Goal: Navigation & Orientation: Find specific page/section

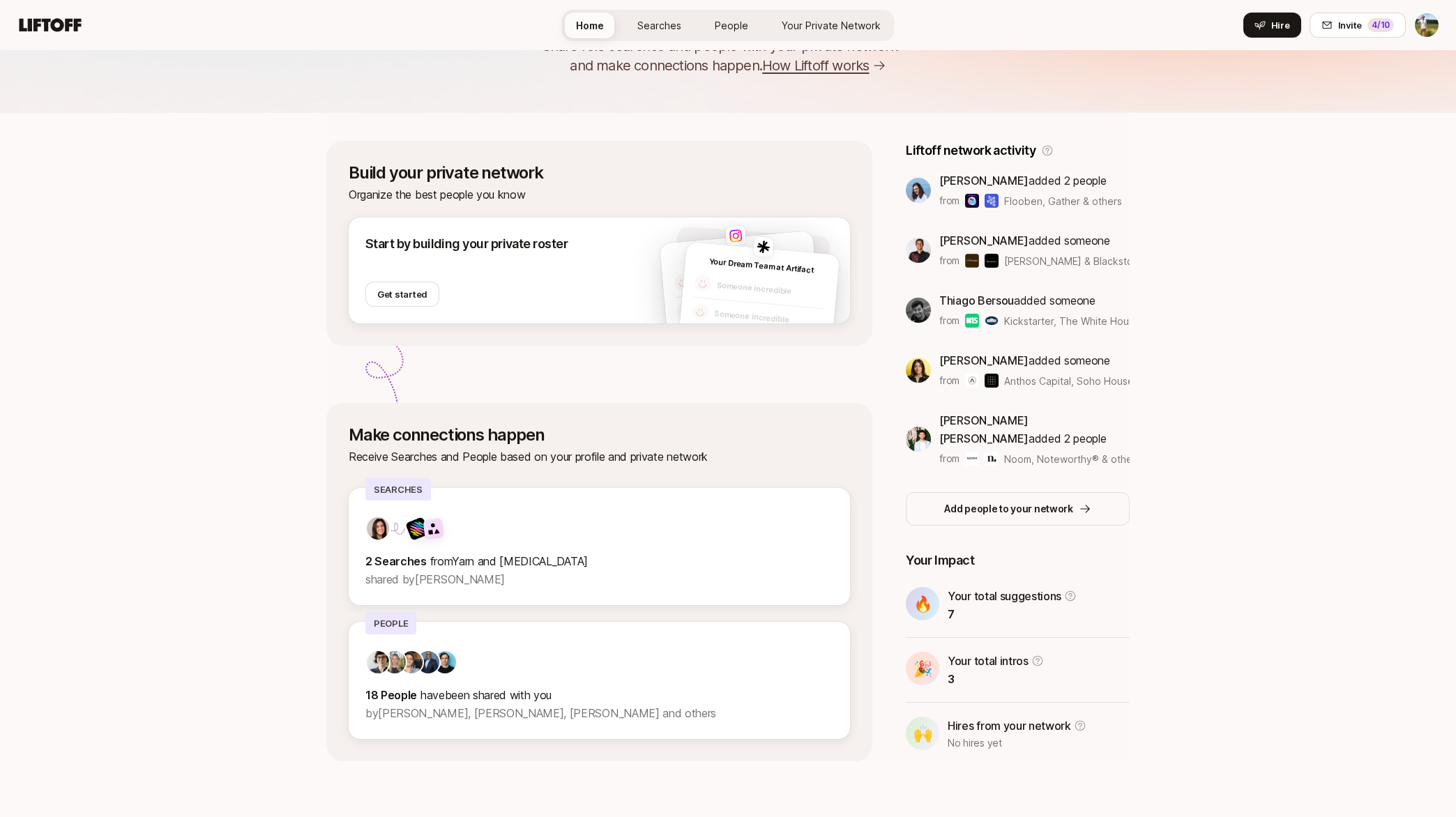
scroll to position [104, 0]
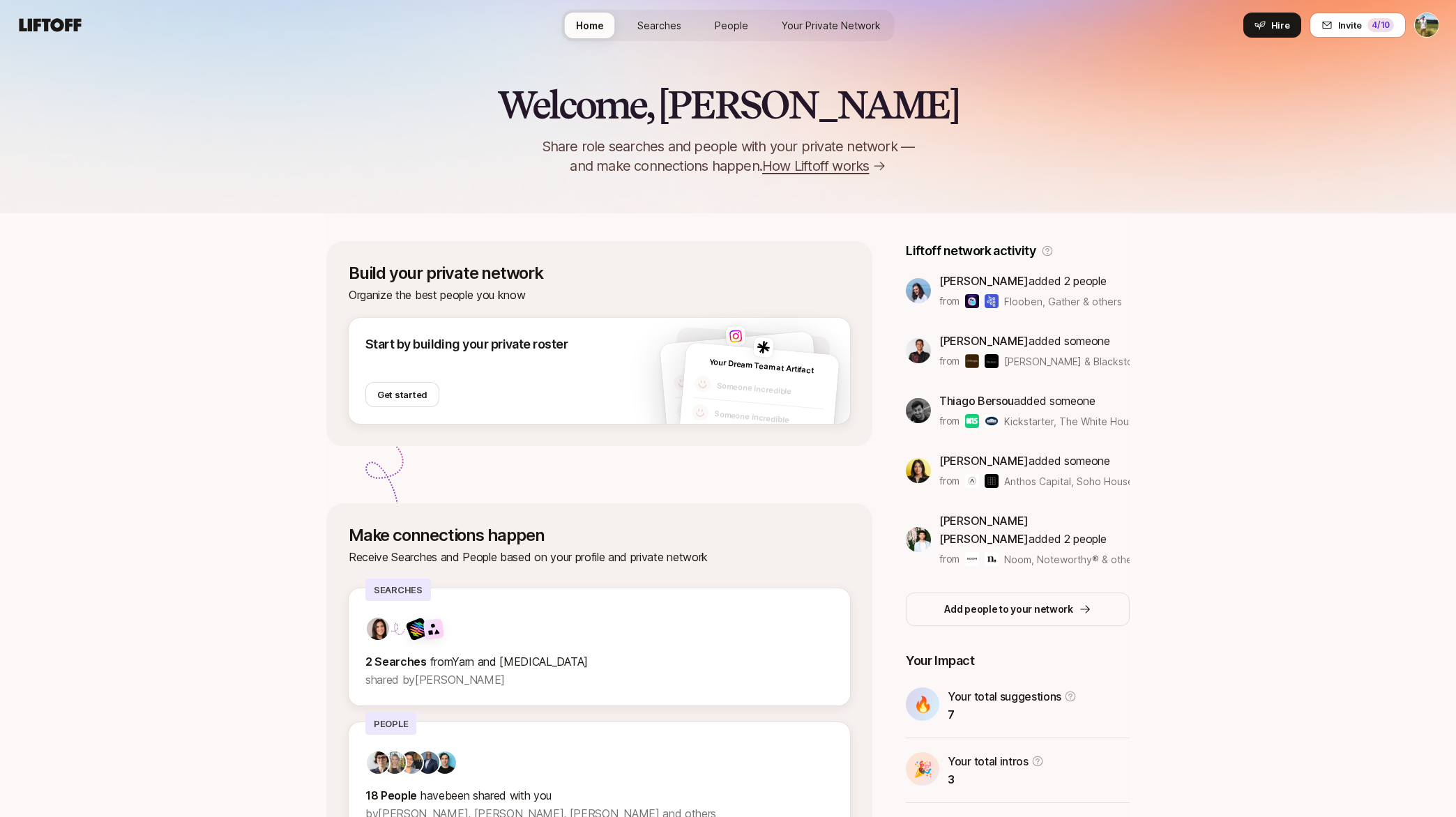
scroll to position [-3, 0]
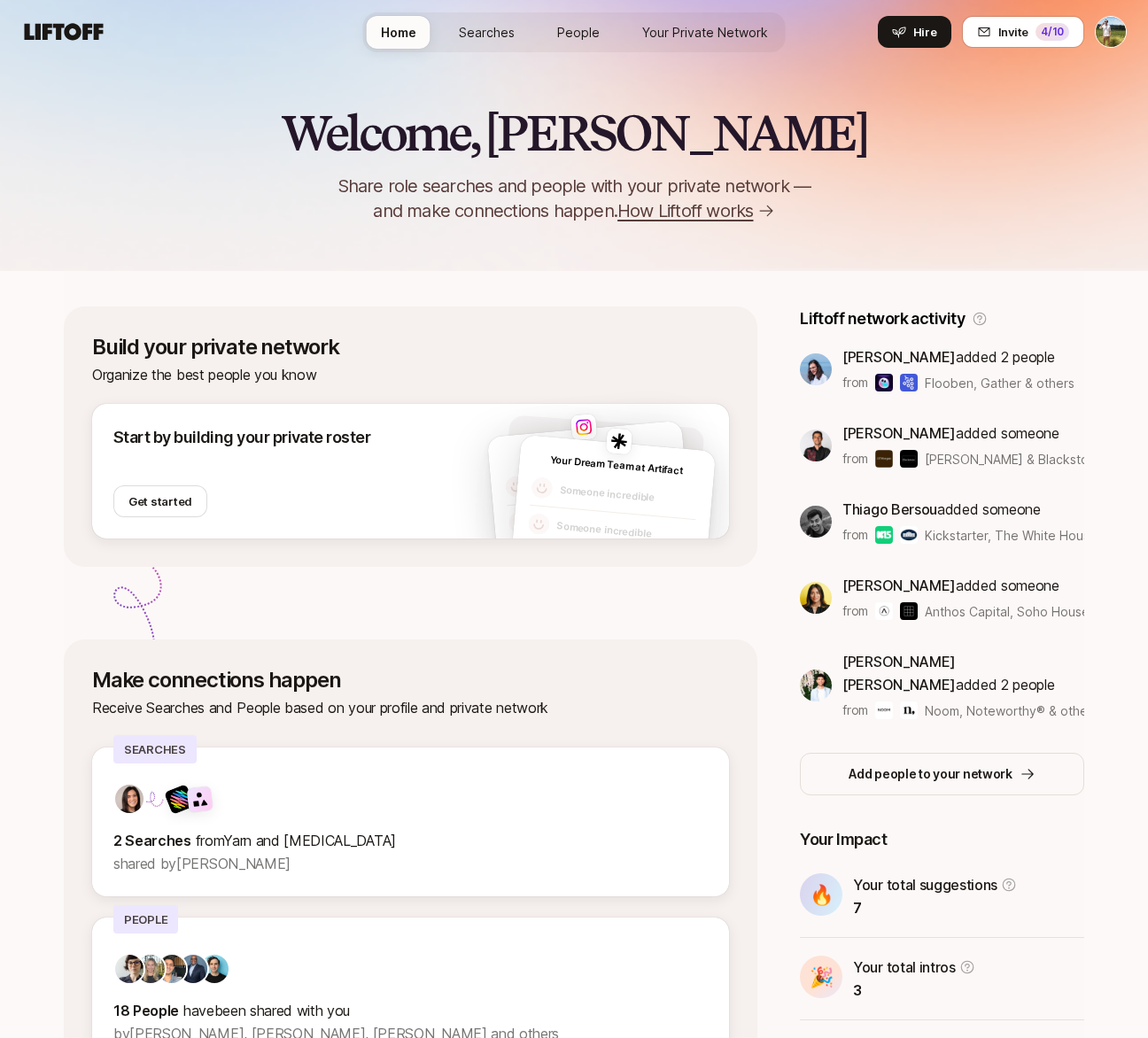
click at [837, 287] on div "Build your private network Organize the best people you know Start by building …" at bounding box center [574, 683] width 1020 height 823
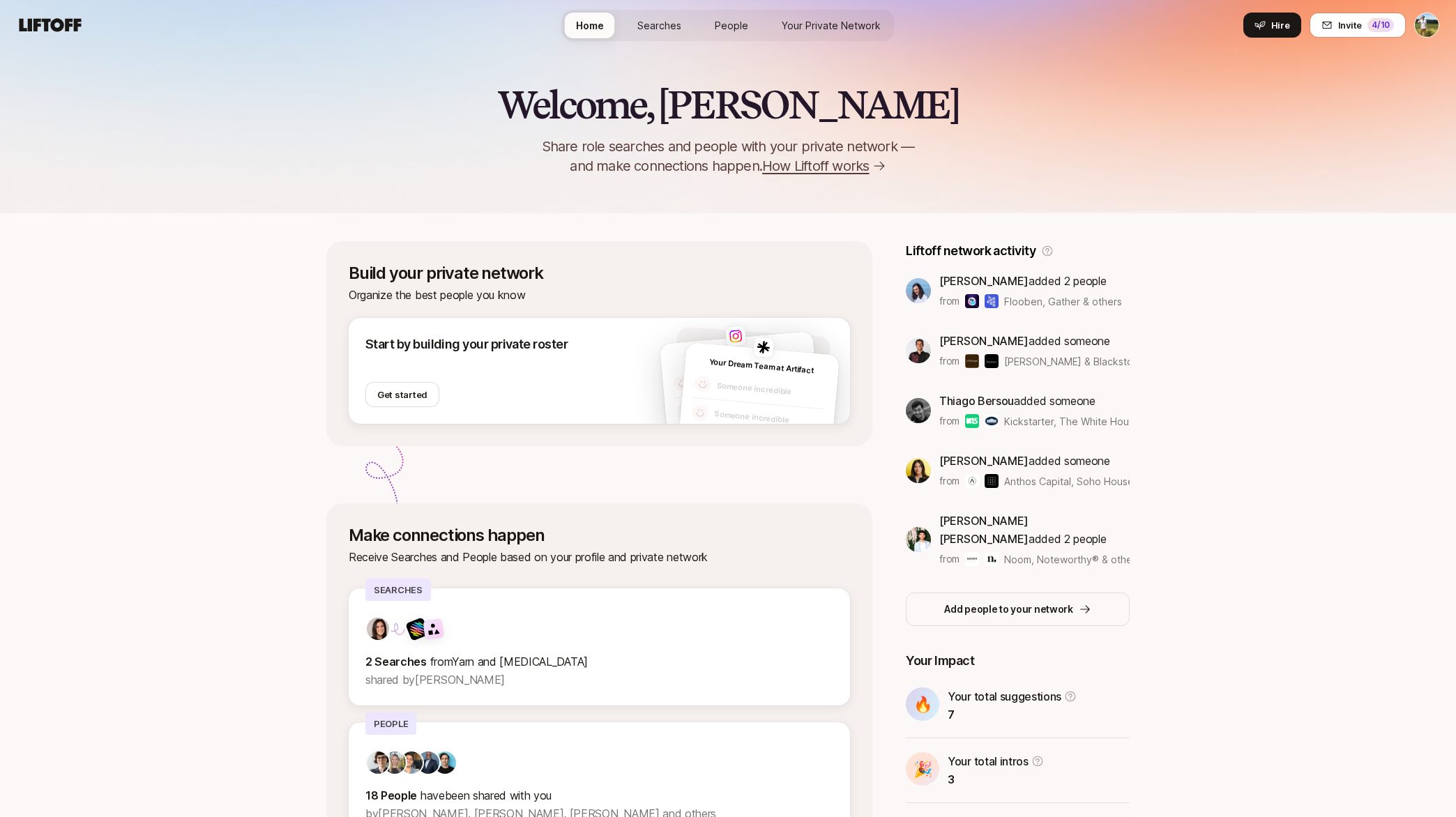
click at [671, 18] on span "Searches" at bounding box center [659, 26] width 44 height 15
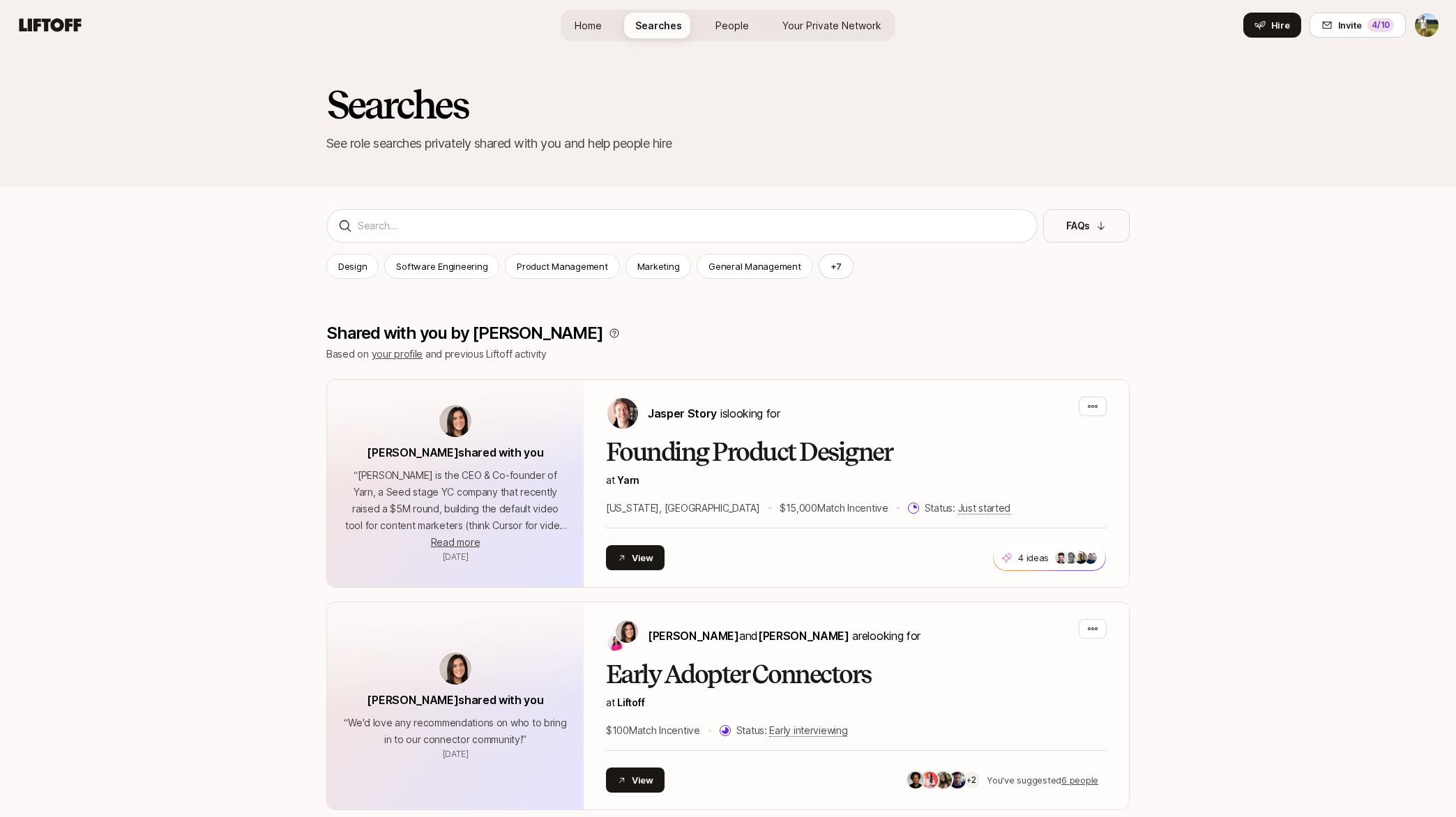
click at [713, 21] on link "People" at bounding box center [732, 25] width 56 height 26
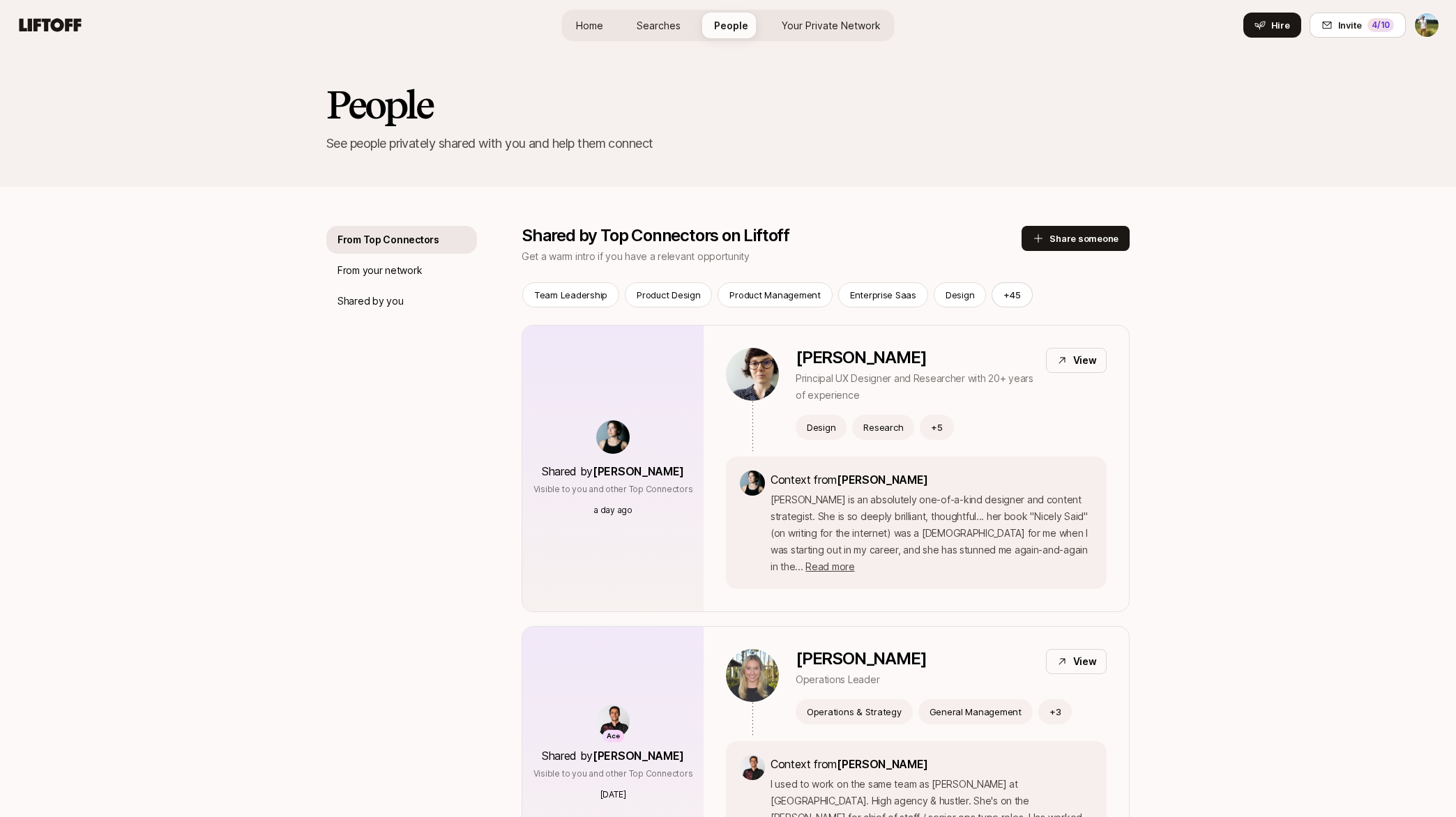
click at [831, 45] on div "Home Searches People Your Private Network Hire" at bounding box center [728, 25] width 333 height 50
click at [830, 35] on link "Your Private Network" at bounding box center [830, 25] width 121 height 26
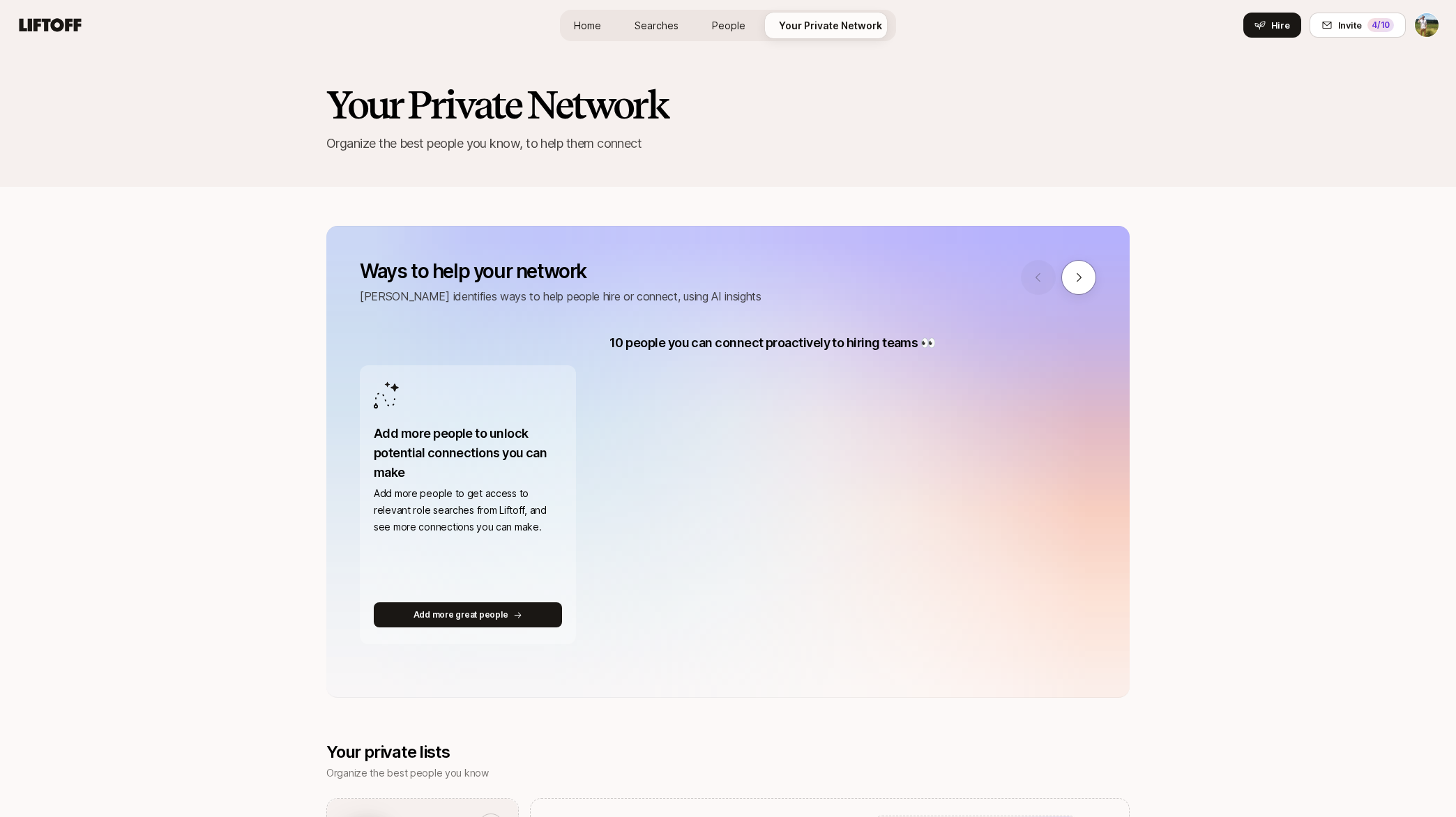
click at [601, 22] on span "Home" at bounding box center [587, 26] width 27 height 15
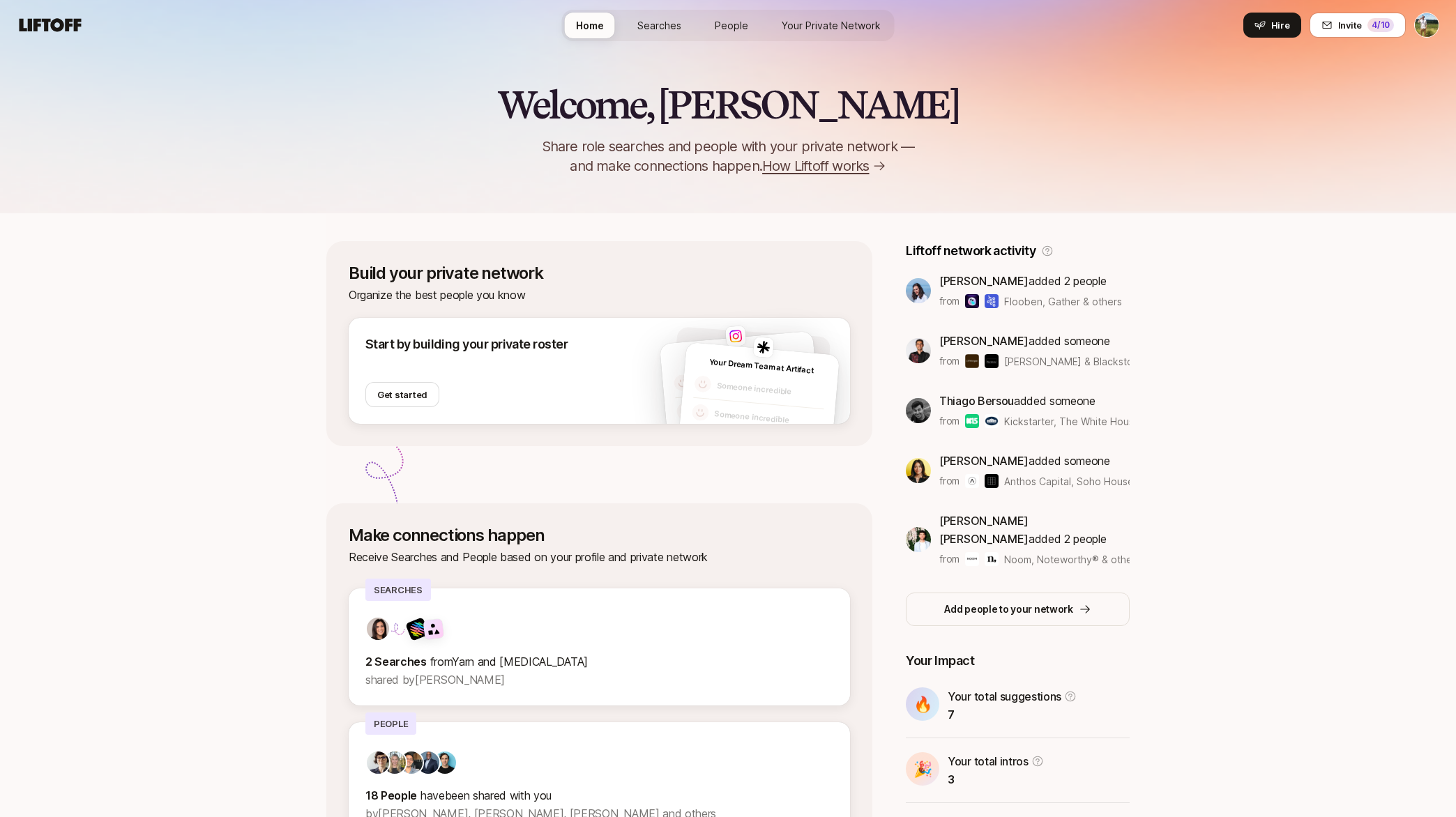
click at [817, 20] on span "Your Private Network" at bounding box center [830, 26] width 99 height 15
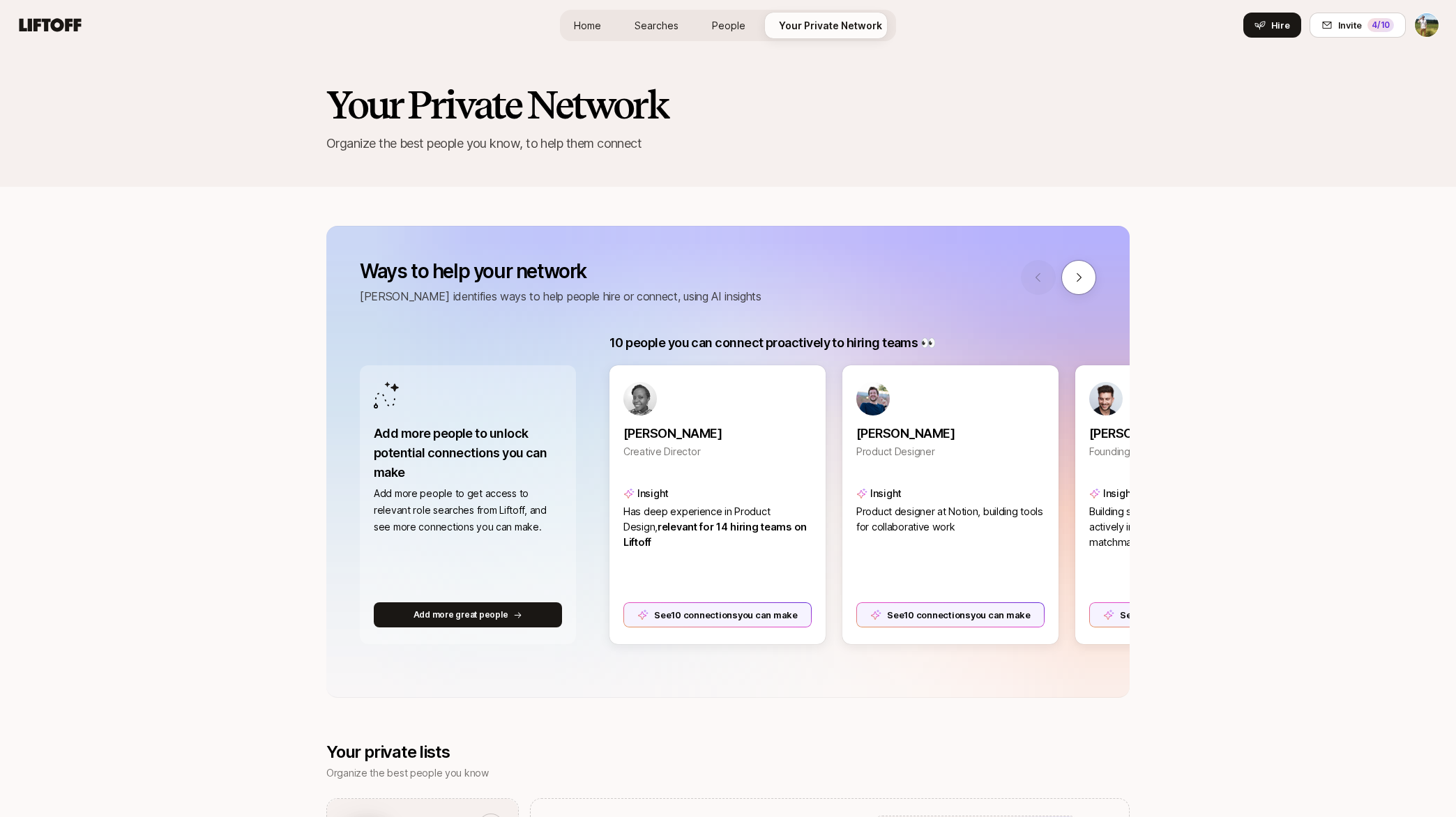
click at [596, 21] on span "Home" at bounding box center [587, 26] width 27 height 15
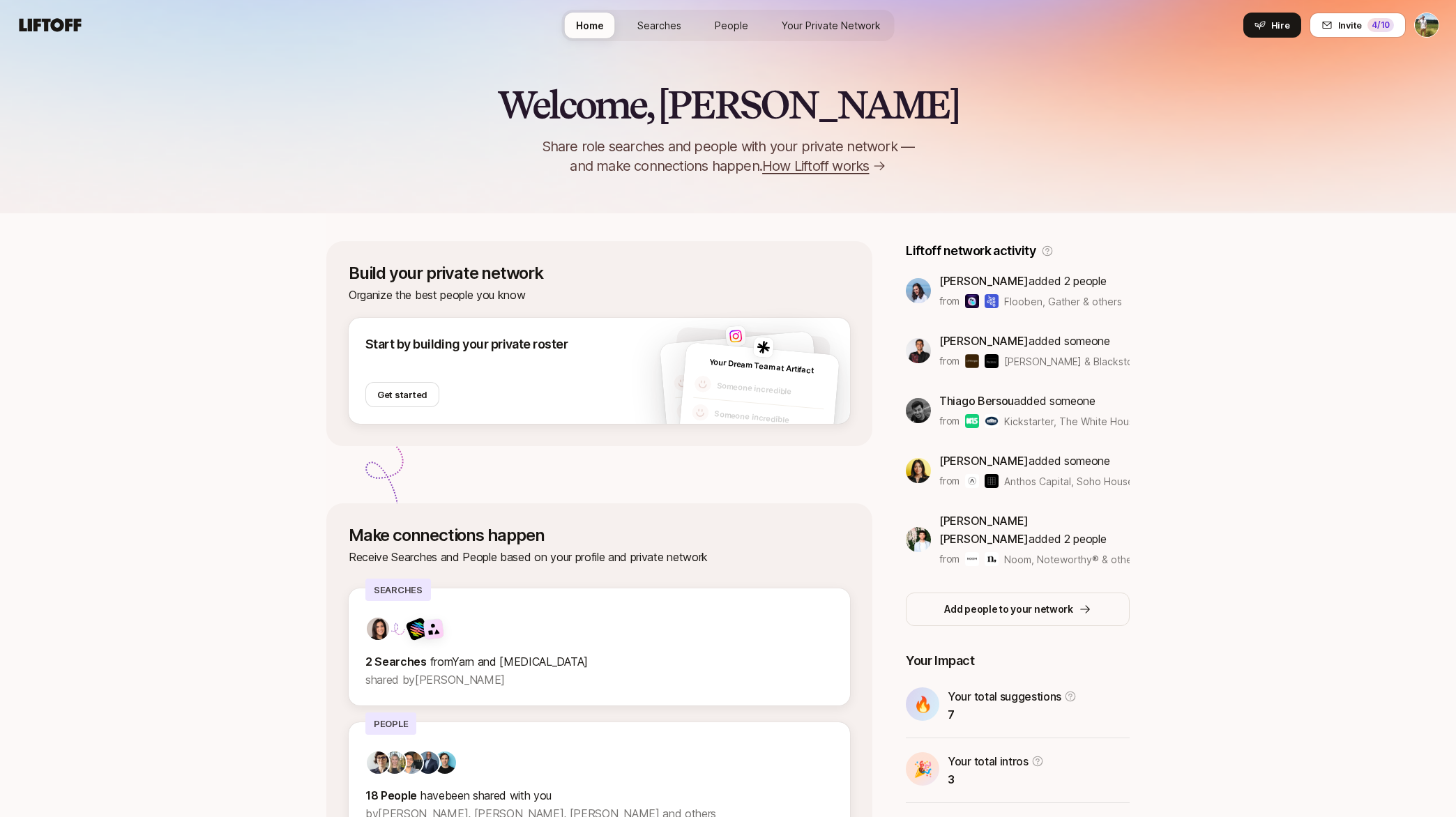
click at [811, 25] on span "Your Private Network" at bounding box center [830, 26] width 99 height 15
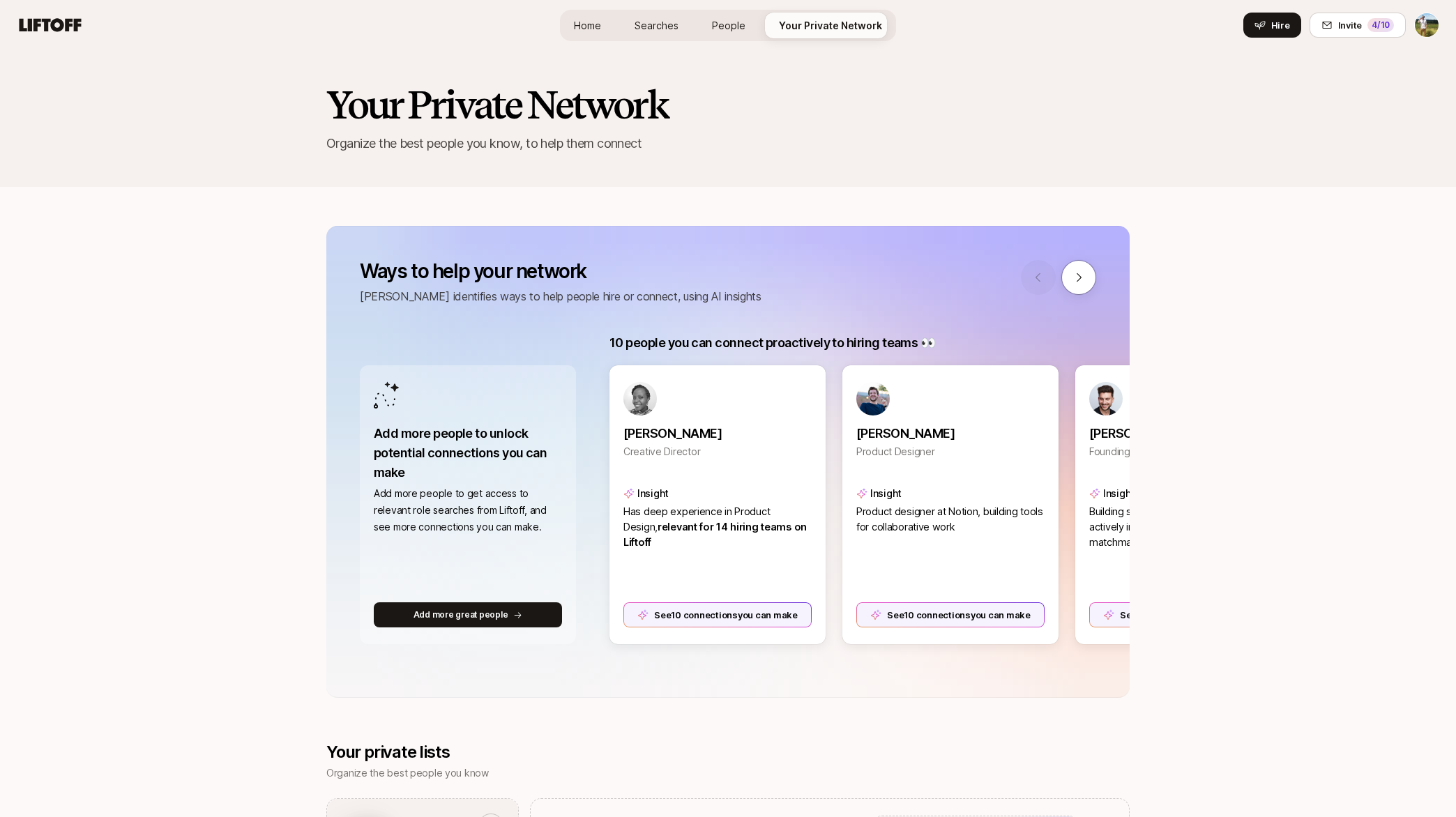
click at [580, 18] on link "Home" at bounding box center [587, 25] width 49 height 26
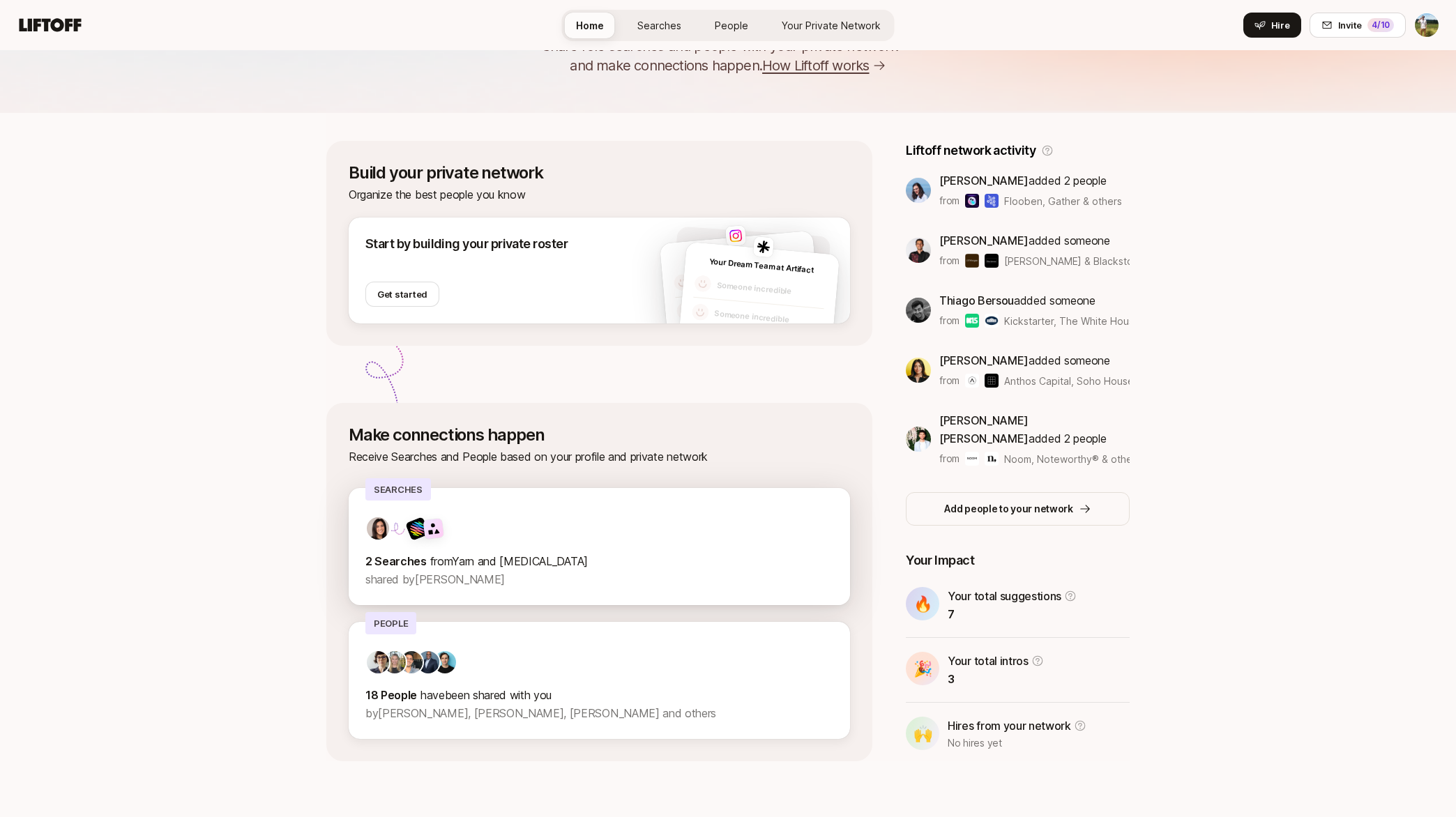
scroll to position [101, 0]
click at [474, 691] on p "18 People have been shared with you" at bounding box center [599, 694] width 468 height 18
click at [391, 664] on img at bounding box center [394, 662] width 22 height 22
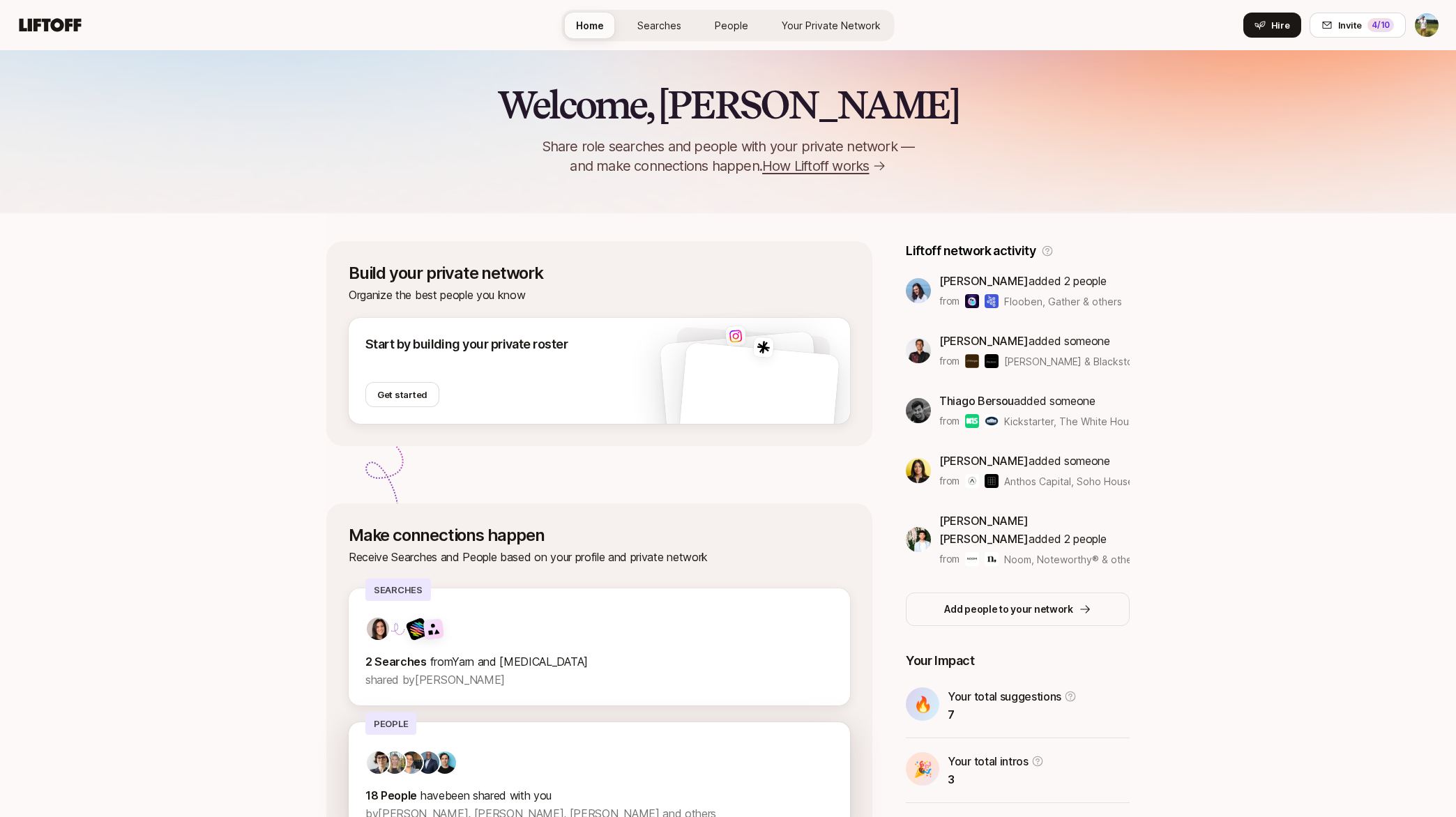
scroll to position [101, 0]
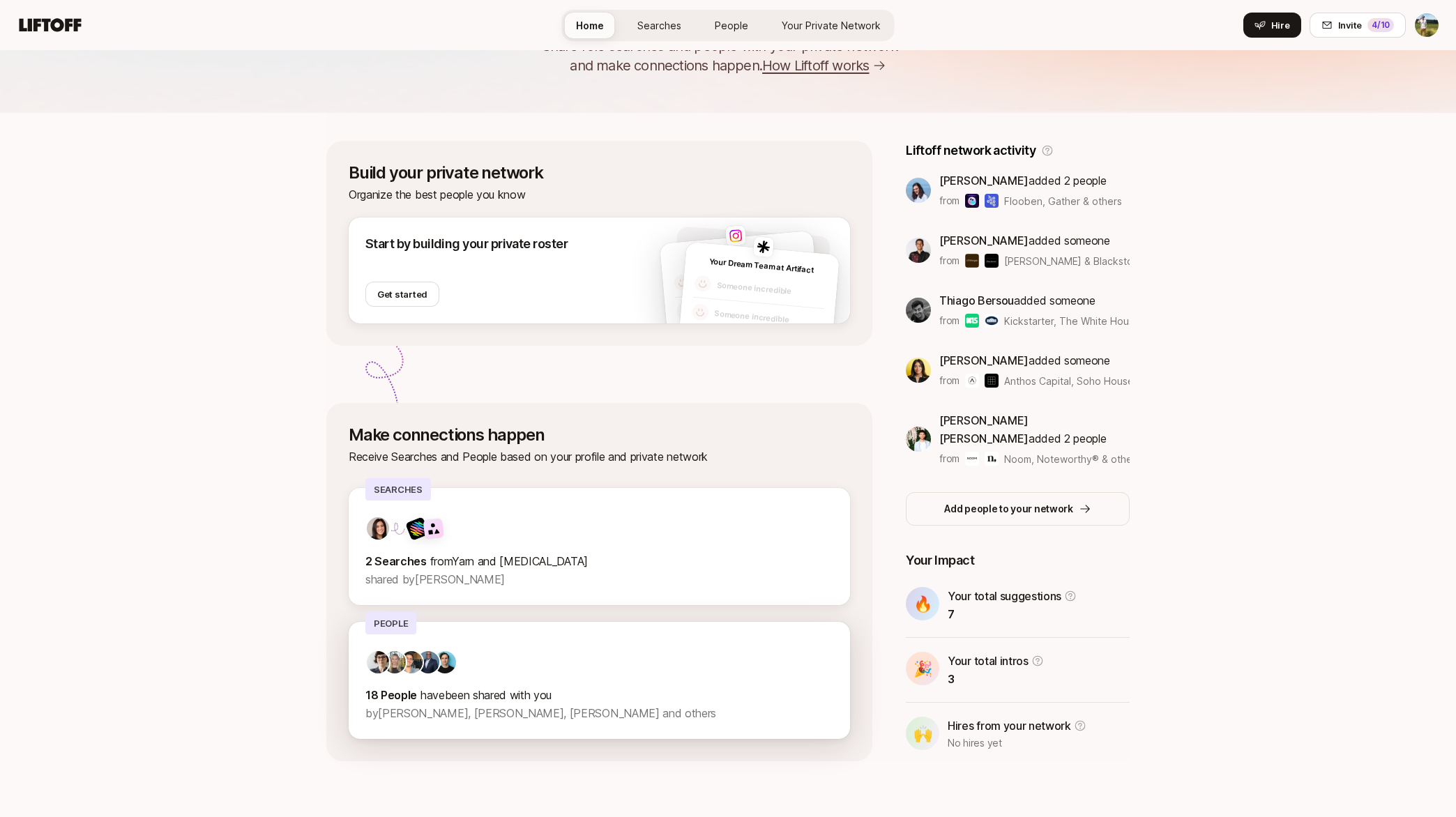
click at [539, 646] on div "18 People have been shared with you by Cassandra Marketos, Fawzi Itani, Barrie …" at bounding box center [599, 680] width 501 height 117
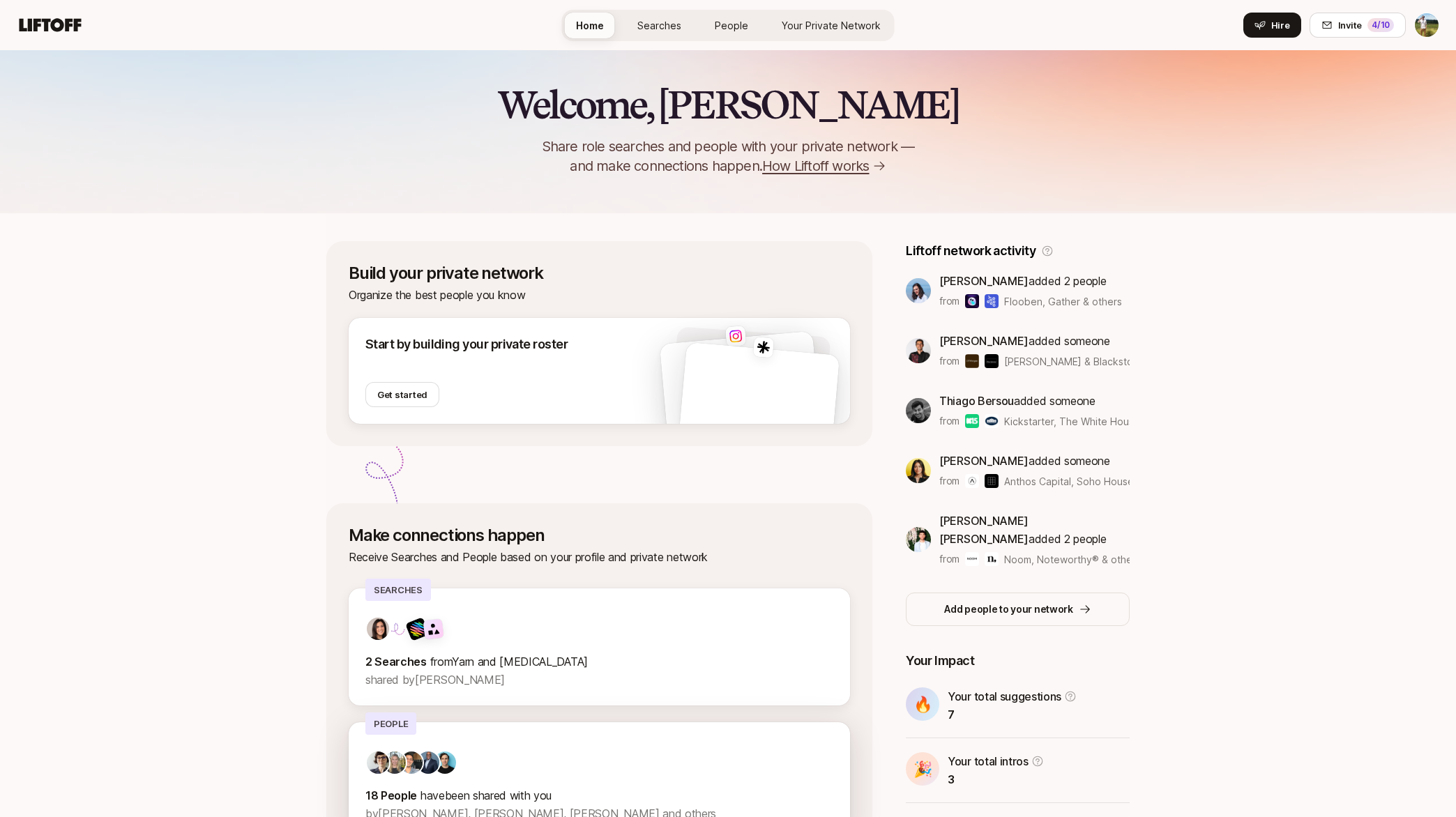
scroll to position [101, 0]
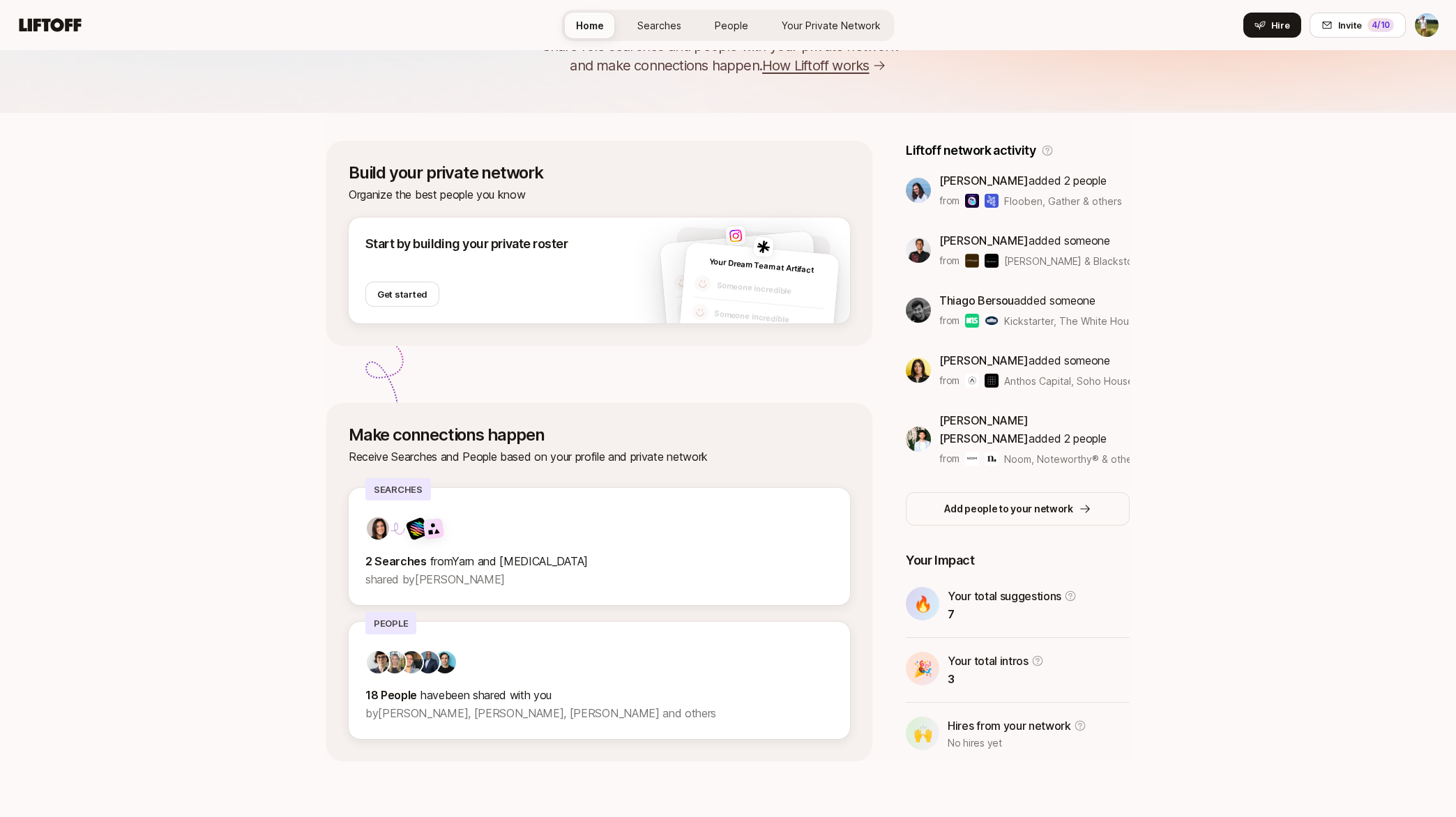
click at [672, 32] on span "Searches" at bounding box center [659, 26] width 44 height 15
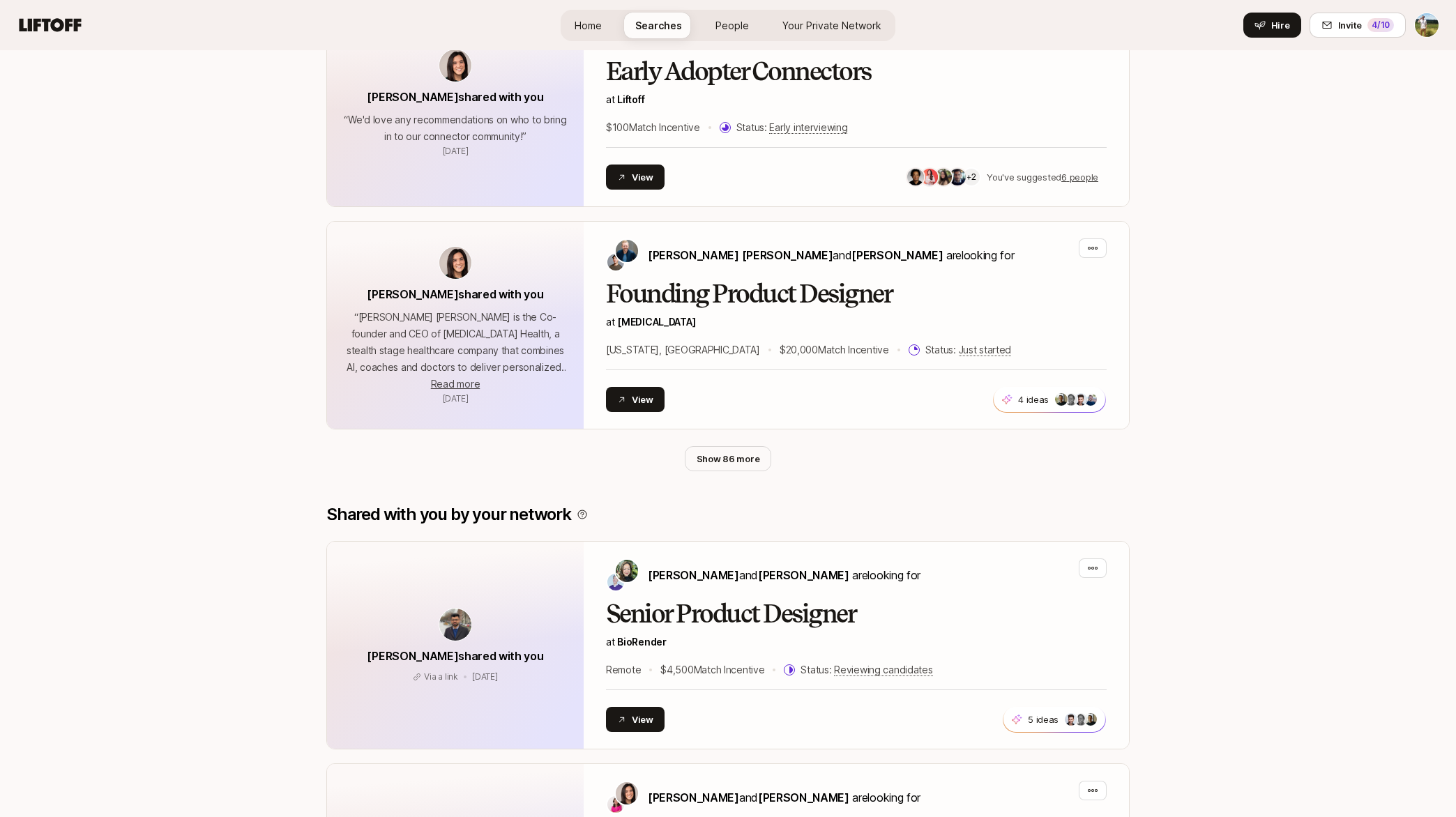
scroll to position [556, 0]
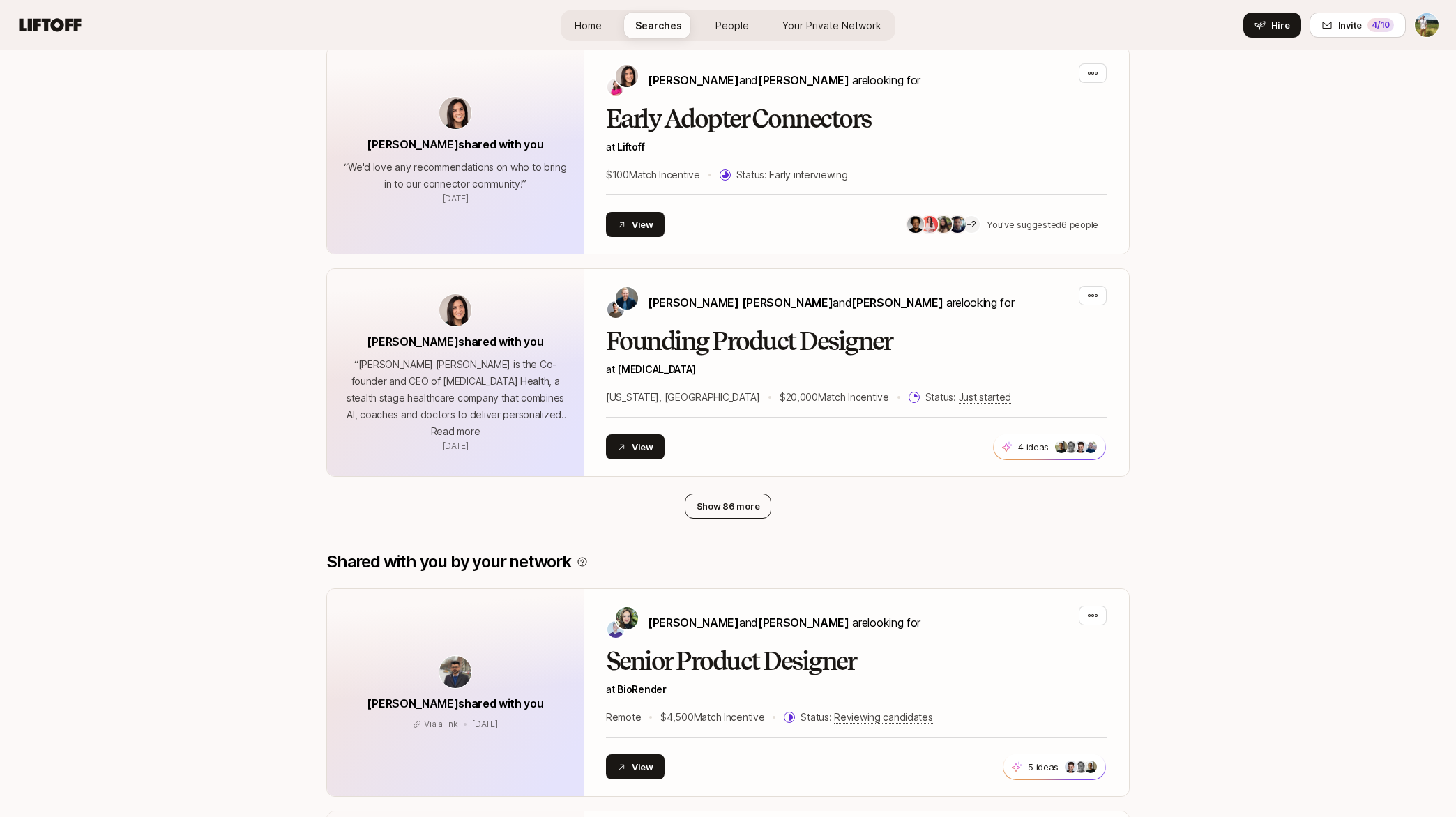
click at [711, 512] on button "Show 86 more" at bounding box center [728, 506] width 87 height 25
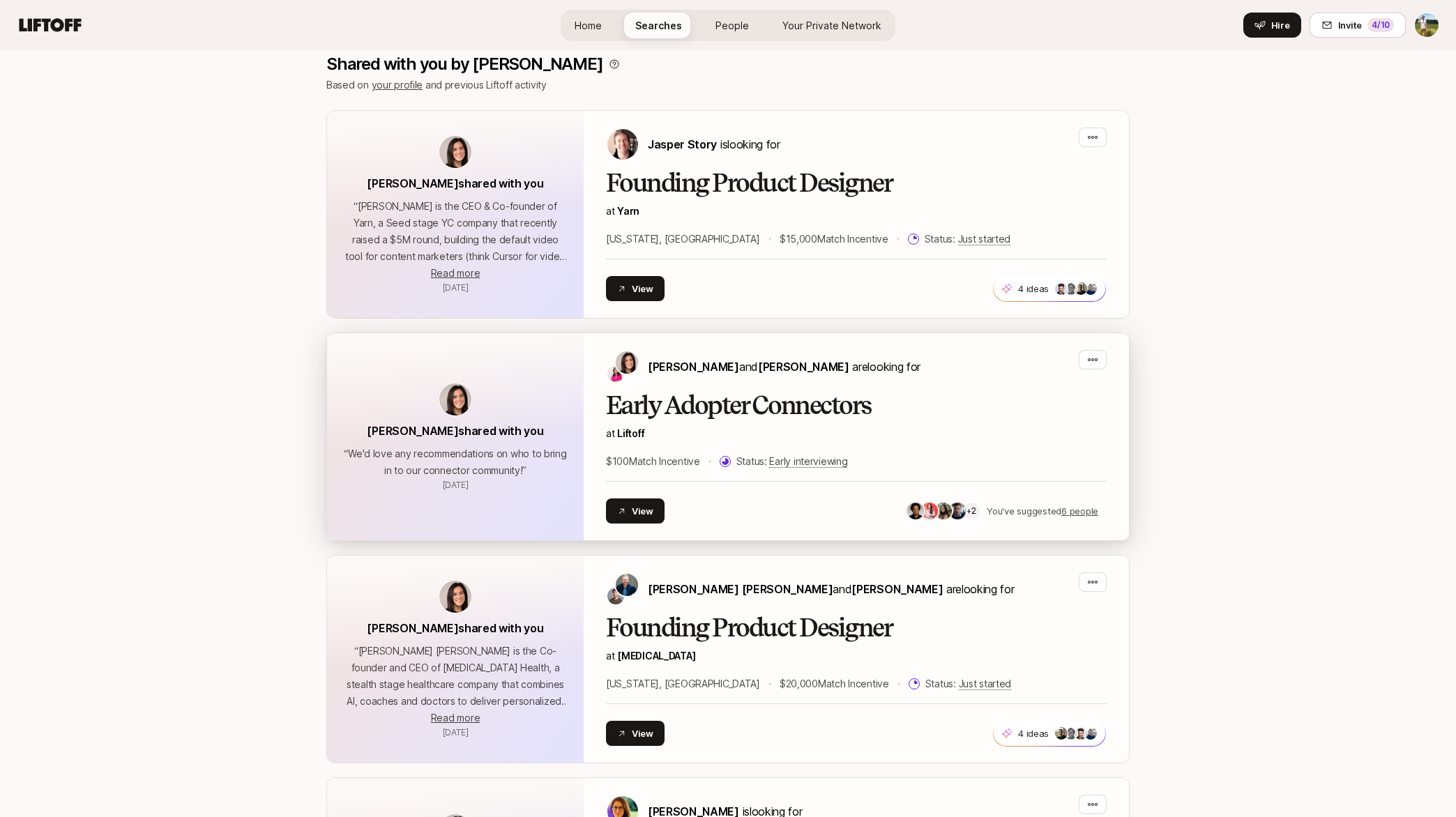
scroll to position [295, 0]
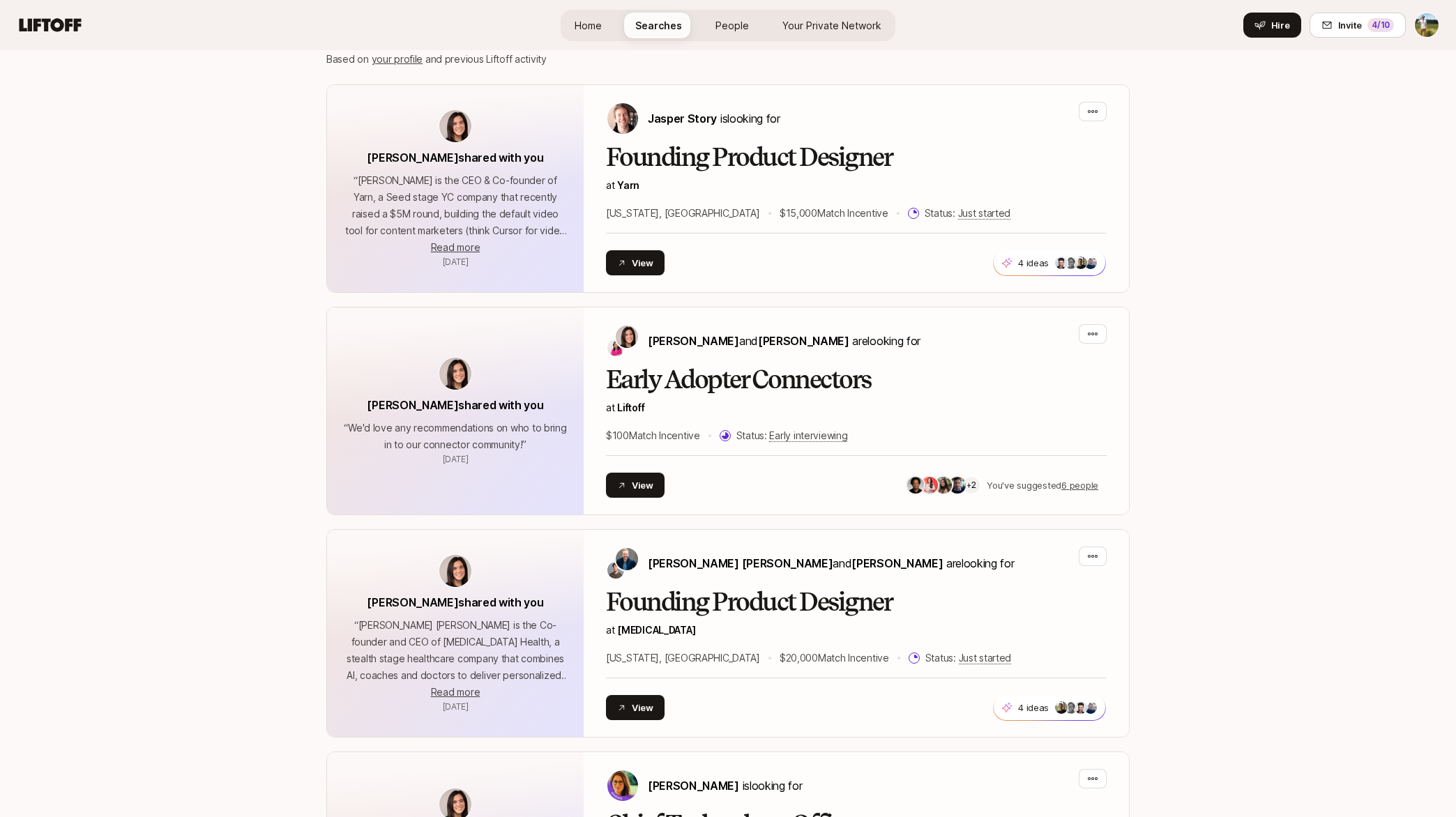
click at [591, 23] on span "Home" at bounding box center [587, 26] width 27 height 15
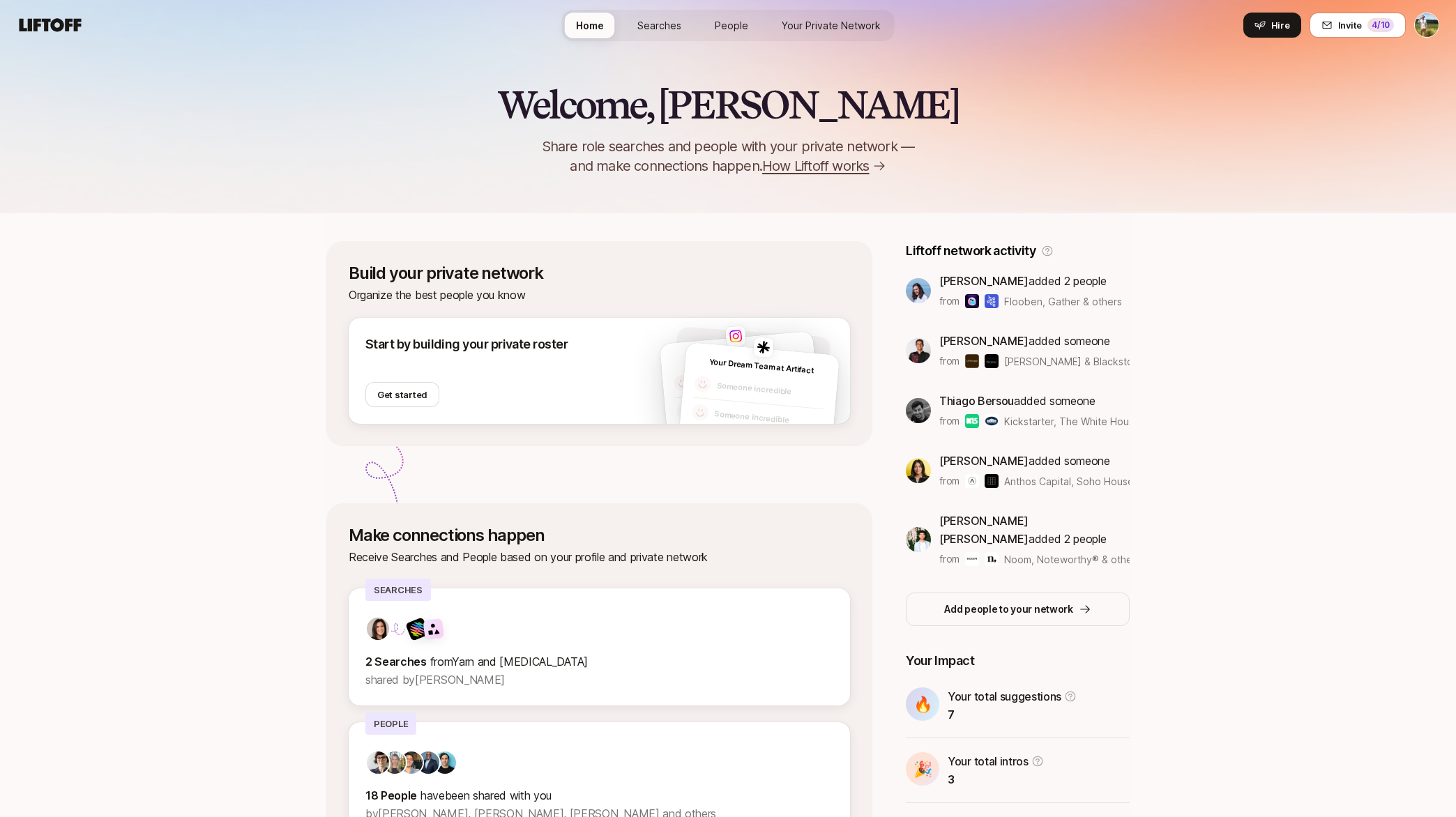
click at [676, 12] on link "Searches" at bounding box center [659, 25] width 66 height 26
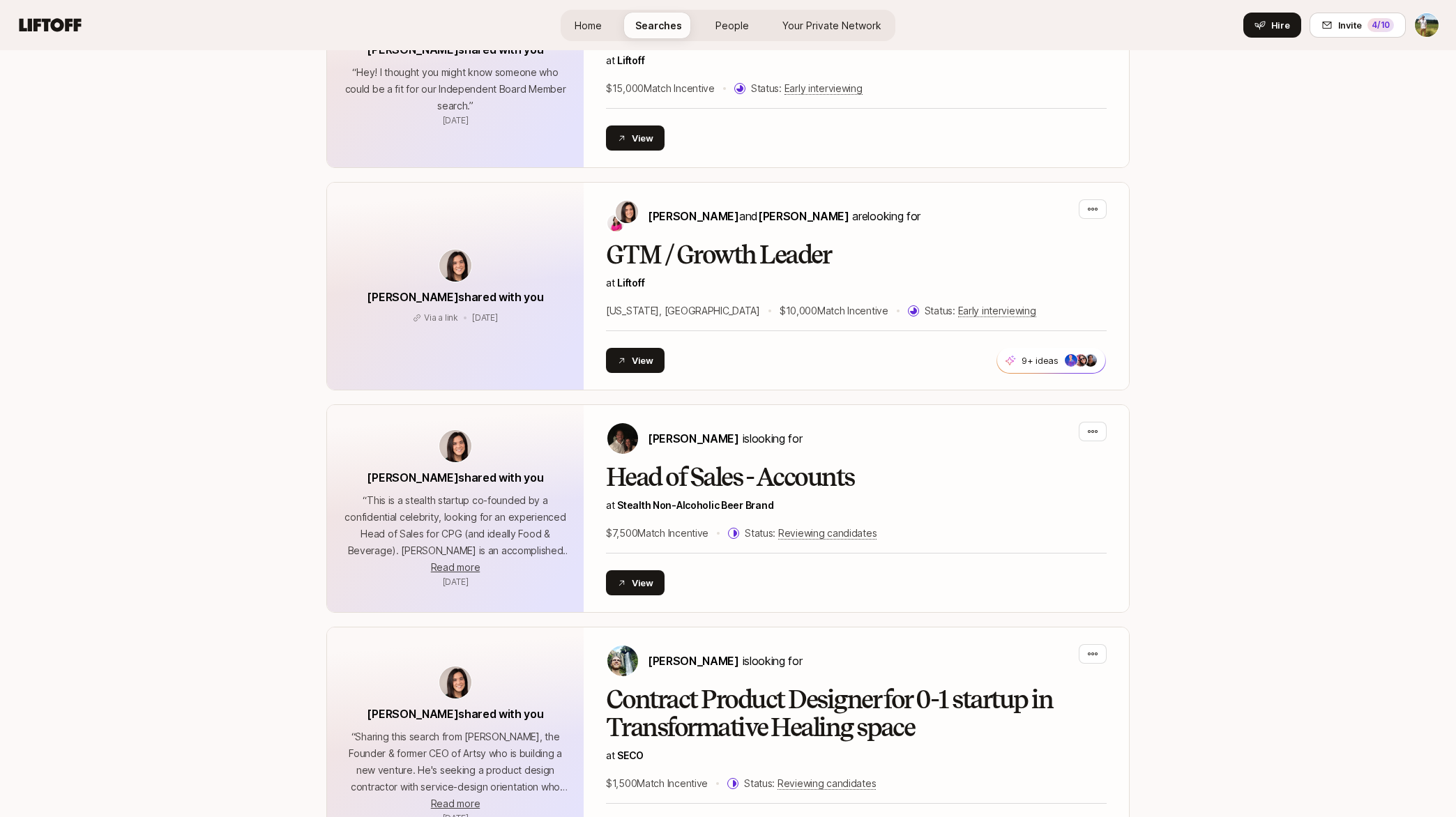
scroll to position [6208, 0]
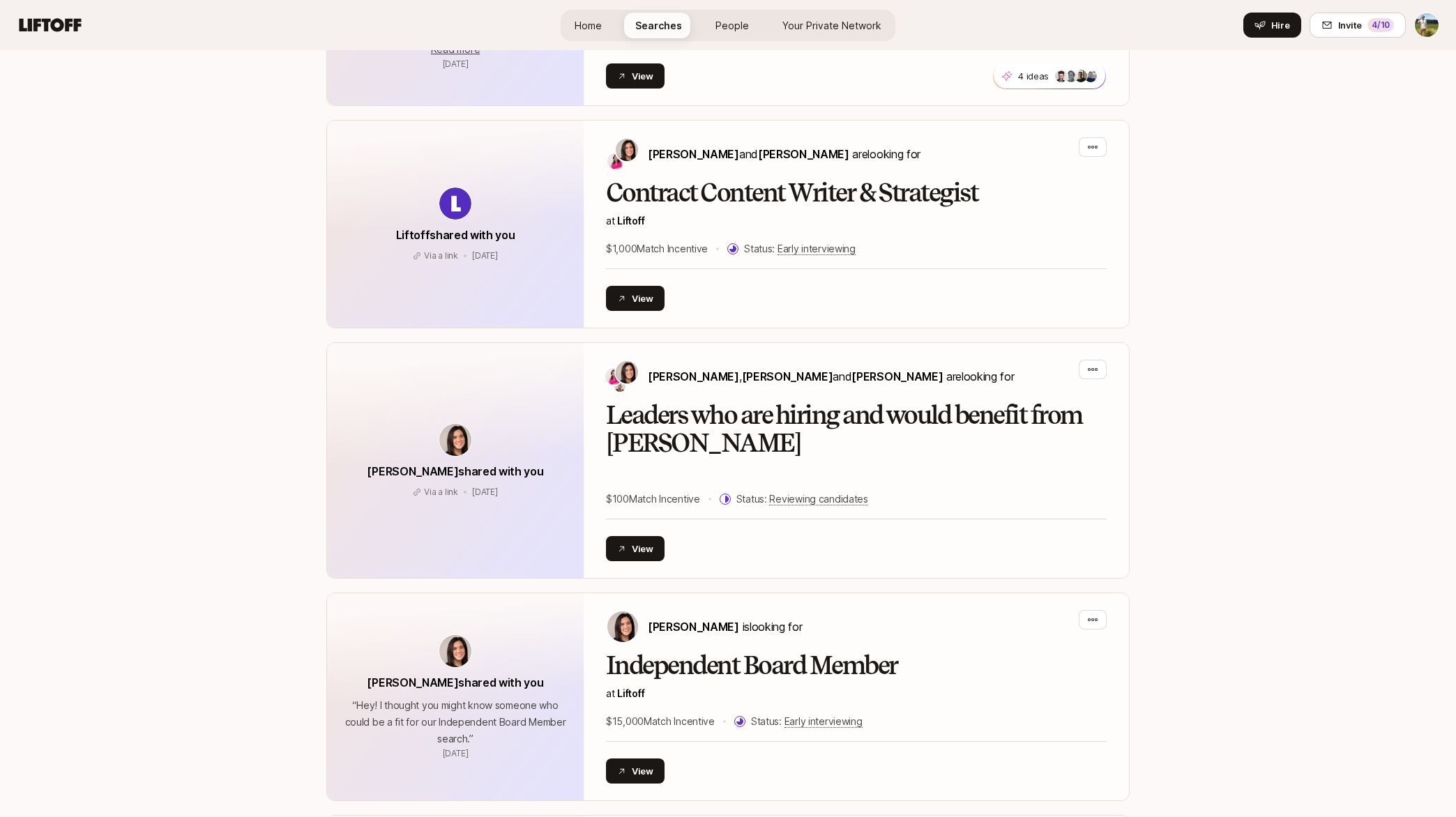
click at [613, 26] on link "Home" at bounding box center [587, 25] width 49 height 26
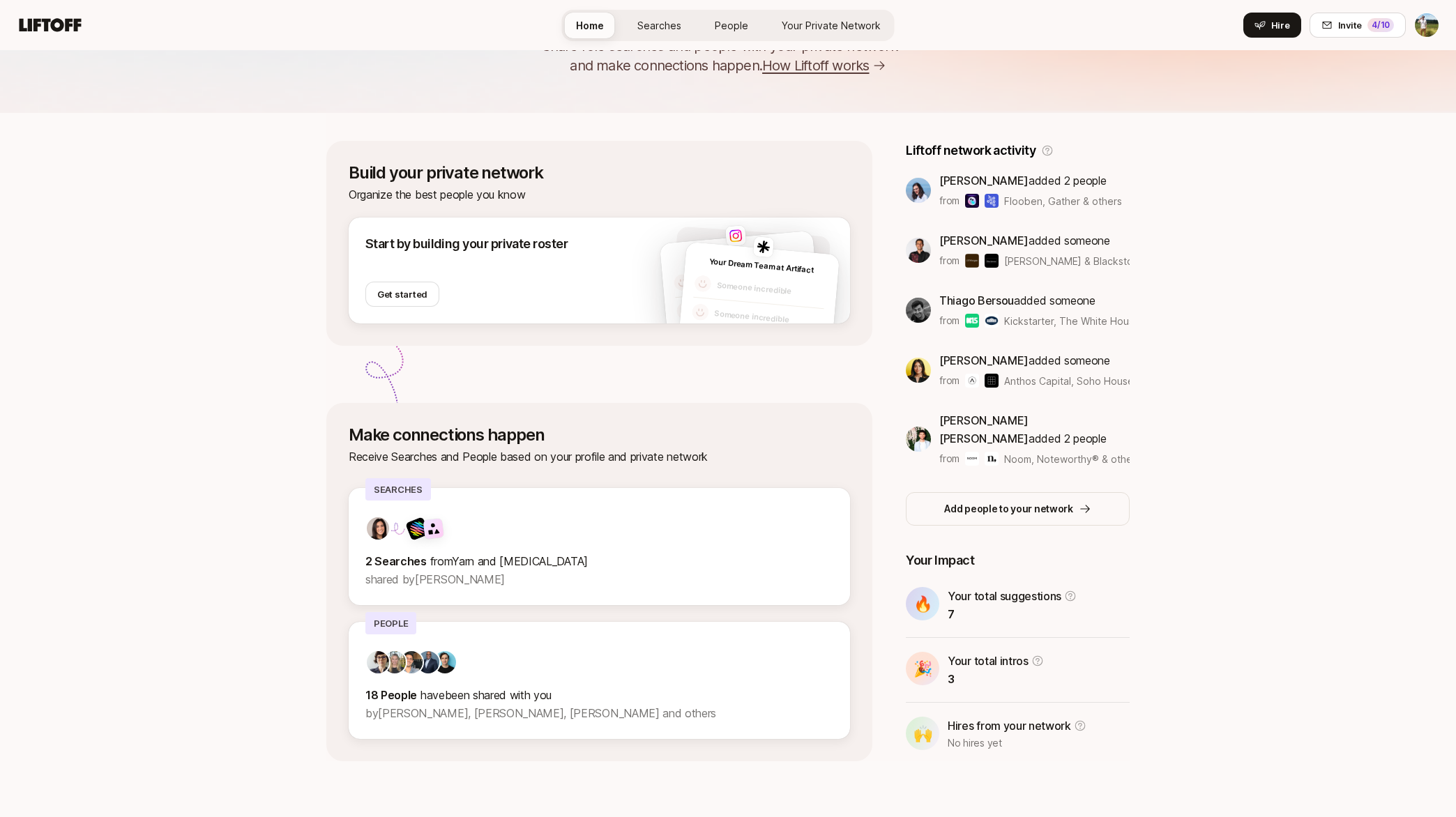
scroll to position [101, 0]
click at [438, 716] on span "by Cassandra Marketos, Fawzi Itani, Barrie Tovar and others" at bounding box center [541, 713] width 351 height 14
